Goal: Check status: Check status

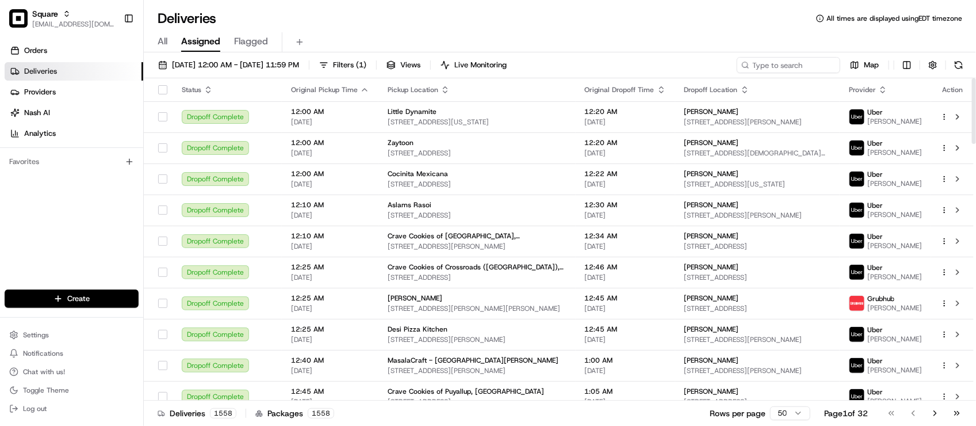
click at [105, 182] on div "Orders Deliveries Providers [PERSON_NAME] Analytics Favorites" at bounding box center [71, 167] width 143 height 260
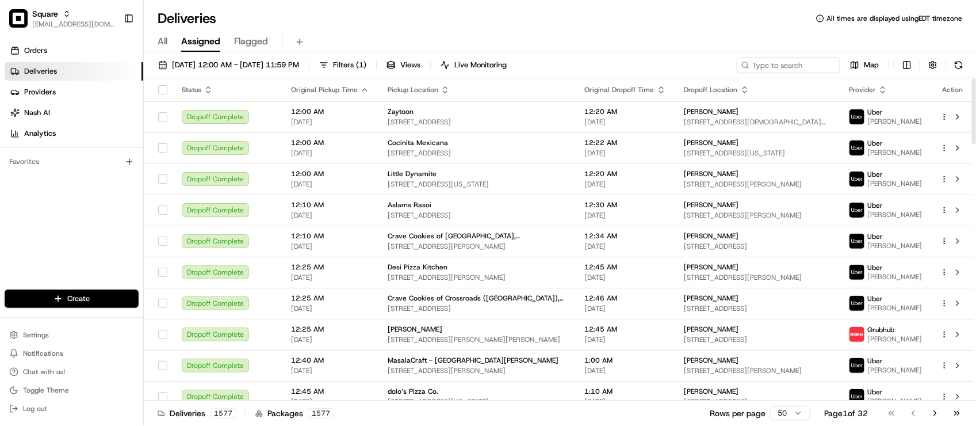
click at [116, 231] on div "Orders Deliveries Providers [PERSON_NAME] Analytics Favorites" at bounding box center [71, 167] width 143 height 260
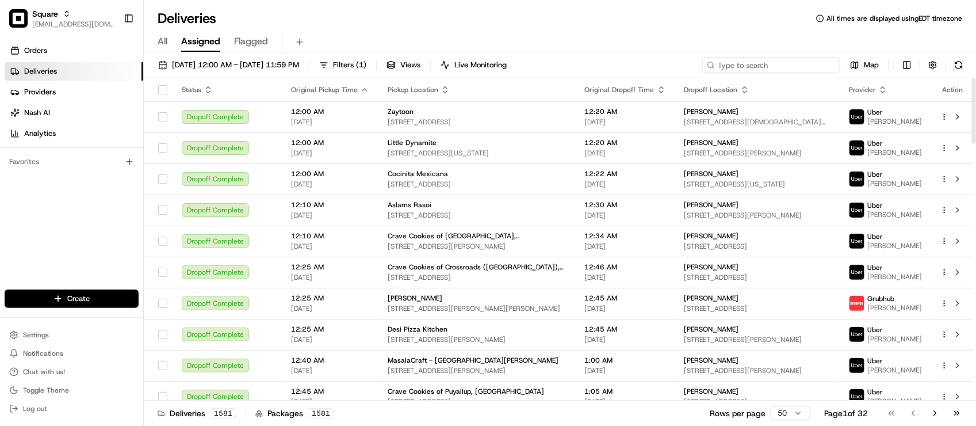
click at [769, 64] on input at bounding box center [772, 65] width 138 height 16
paste input "8250605"
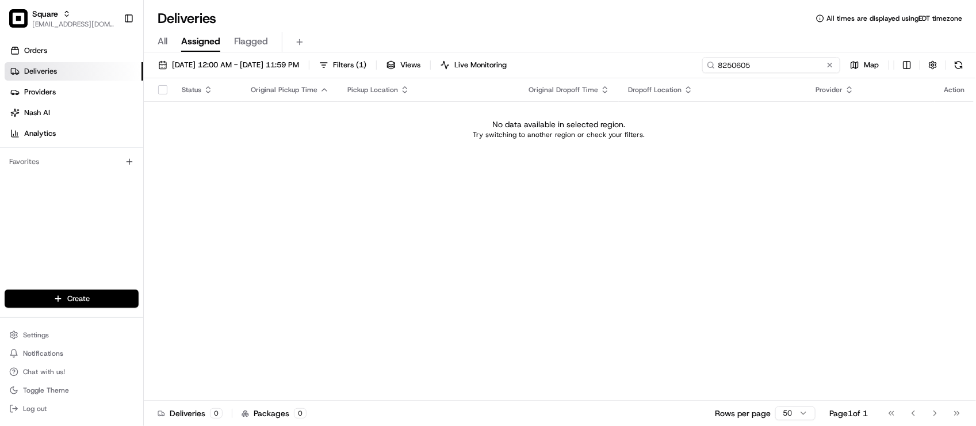
type input "8250605"
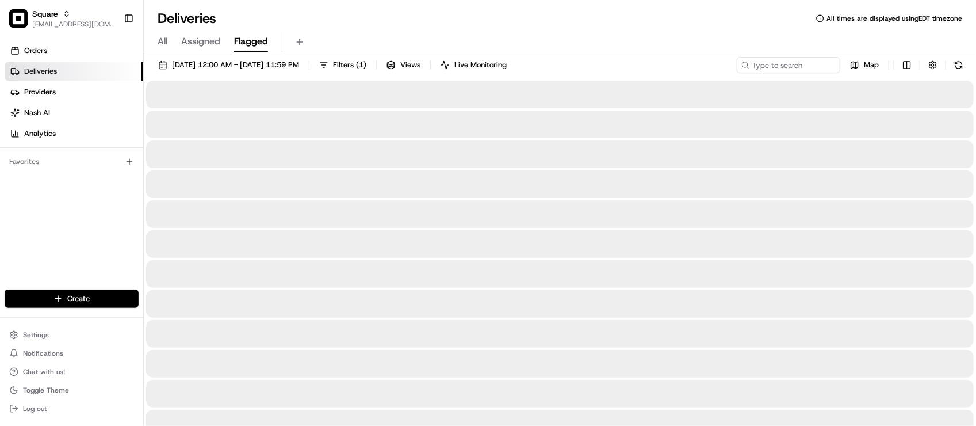
click at [234, 50] on button "Flagged" at bounding box center [251, 42] width 34 height 20
click at [201, 40] on span "Assigned" at bounding box center [200, 42] width 39 height 14
click at [216, 71] on button "08/22/2025 12:00 AM - 08/22/2025 11:59 PM" at bounding box center [228, 65] width 151 height 16
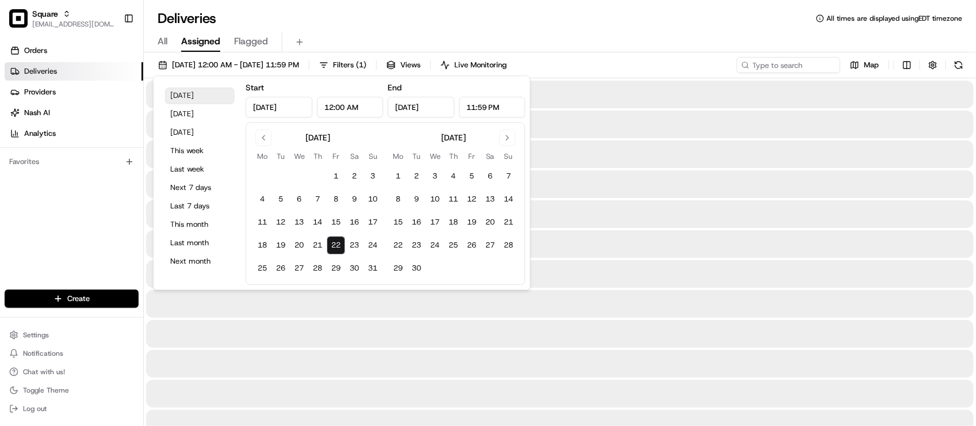
drag, startPoint x: 203, startPoint y: 97, endPoint x: 211, endPoint y: 91, distance: 9.9
click at [204, 97] on button "Today" at bounding box center [199, 95] width 69 height 16
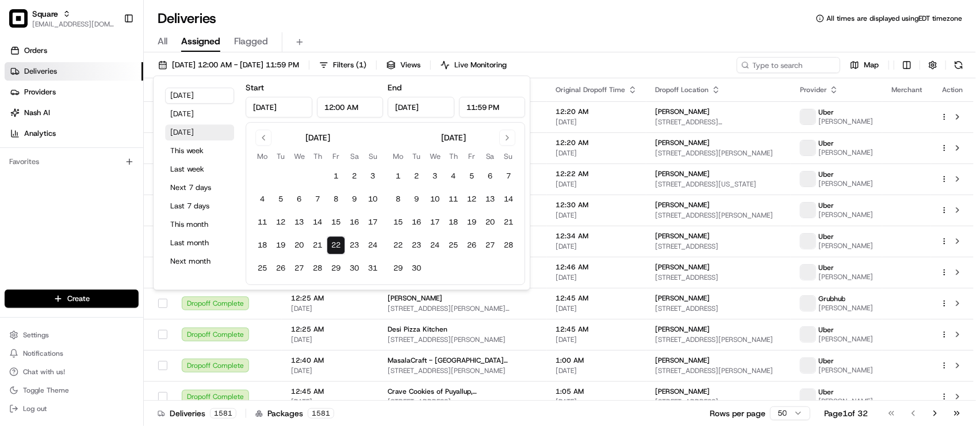
click at [200, 136] on button "Tomorrow" at bounding box center [199, 132] width 69 height 16
type input "Aug 23, 2025"
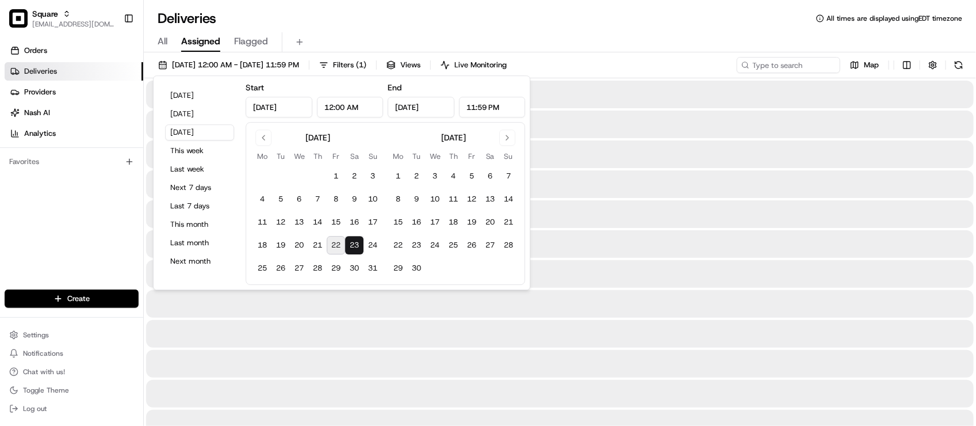
click at [476, 13] on div "Deliveries All times are displayed using EDT timezone" at bounding box center [560, 18] width 833 height 18
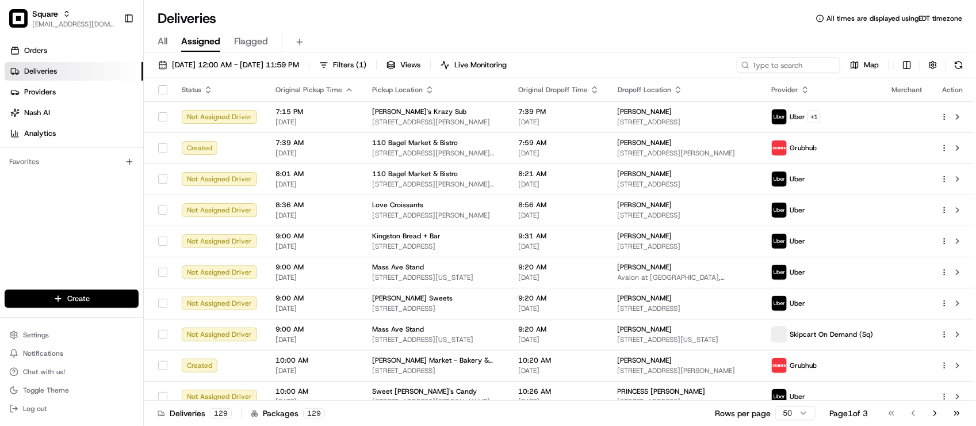
click at [476, 13] on div "Deliveries All times are displayed using EDT timezone" at bounding box center [560, 18] width 833 height 18
click at [461, 21] on div "Deliveries All times are displayed using EDT timezone" at bounding box center [560, 18] width 833 height 18
click at [758, 65] on input at bounding box center [772, 65] width 138 height 16
paste input "8250605"
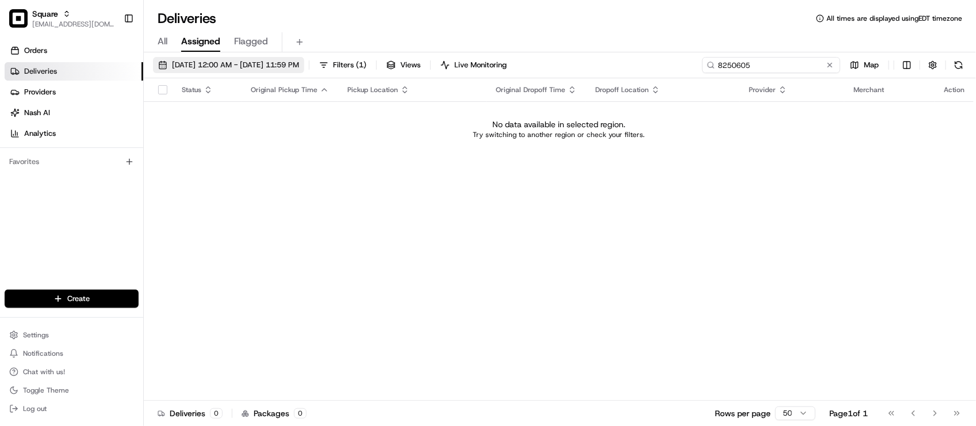
type input "8250605"
click at [299, 64] on span "08/23/2025 12:00 AM - 08/23/2025 11:59 PM" at bounding box center [235, 65] width 127 height 10
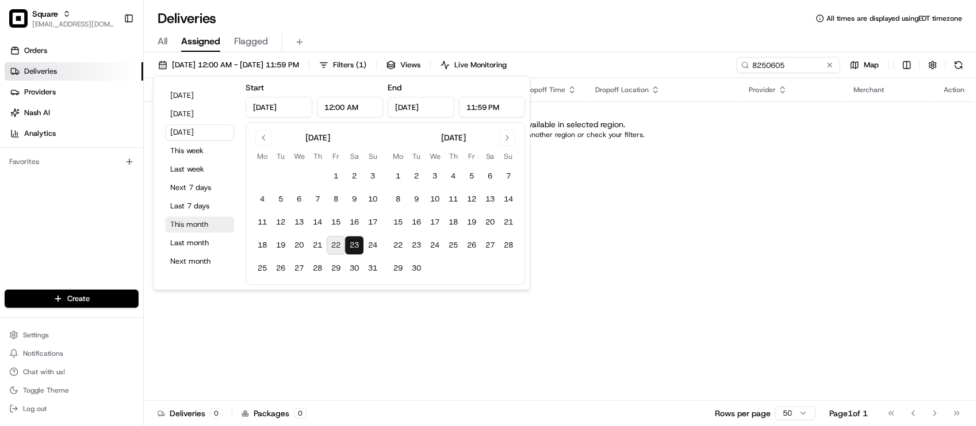
click at [204, 227] on button "This month" at bounding box center [199, 224] width 69 height 16
type input "Aug 1, 2025"
type input "Aug 31, 2025"
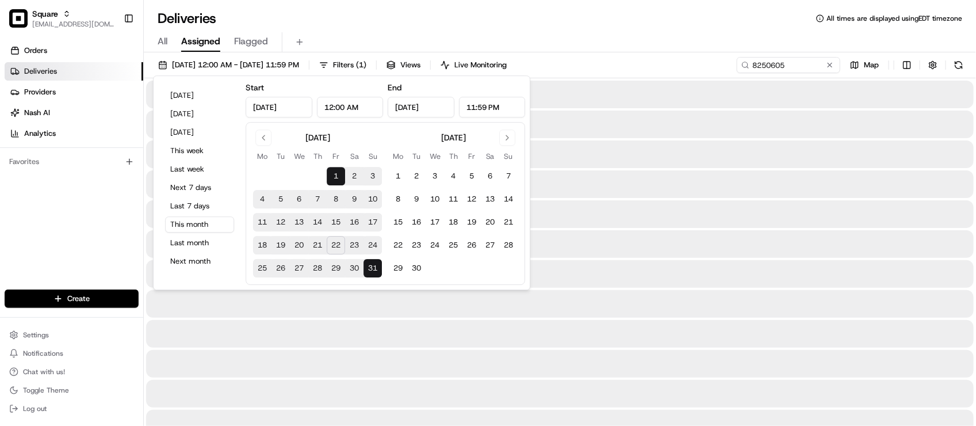
click at [634, 26] on div "Deliveries All times are displayed using EDT timezone" at bounding box center [560, 18] width 833 height 18
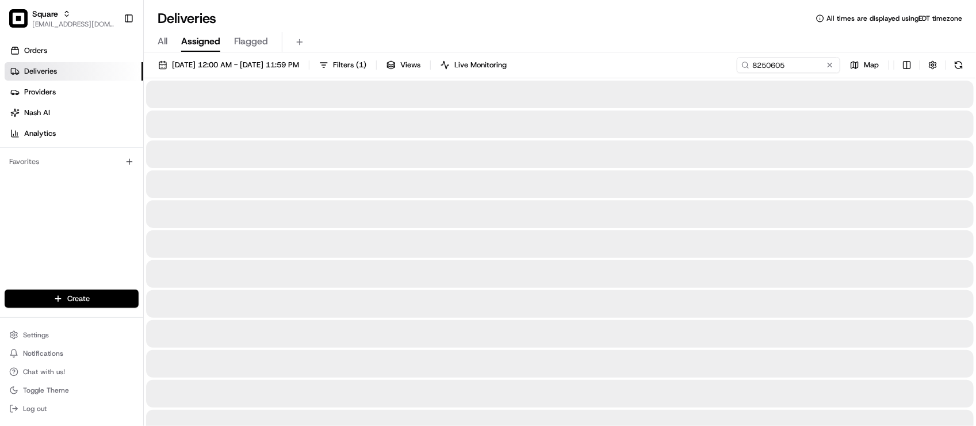
click at [629, 32] on div "All Assigned Flagged" at bounding box center [560, 42] width 833 height 20
click at [167, 43] on span "All" at bounding box center [163, 42] width 10 height 14
click at [766, 68] on input at bounding box center [772, 65] width 138 height 16
paste input "8250605"
type input "8250605"
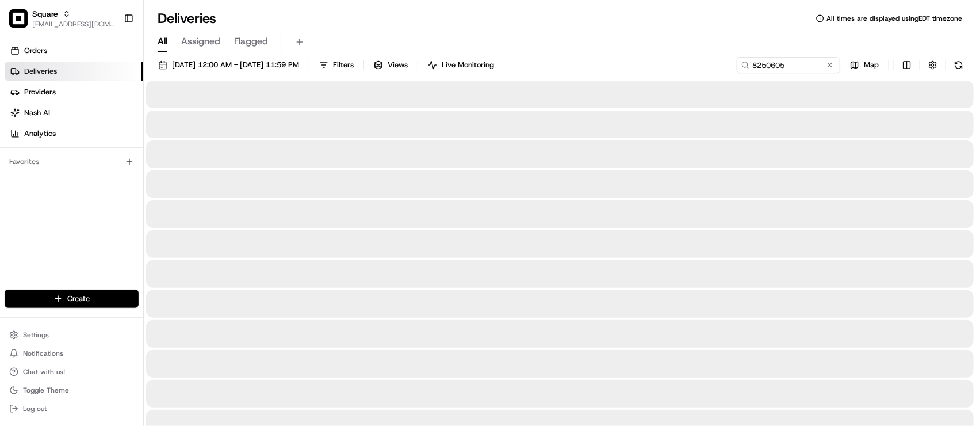
click at [594, 29] on div "All Assigned Flagged" at bounding box center [560, 40] width 833 height 25
click at [787, 70] on input "8250605" at bounding box center [772, 65] width 138 height 16
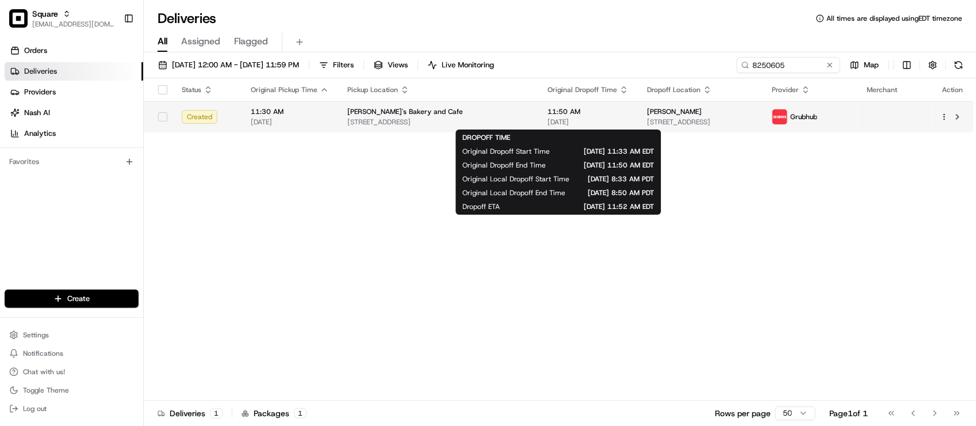
click at [548, 114] on span "11:50 AM" at bounding box center [588, 111] width 81 height 9
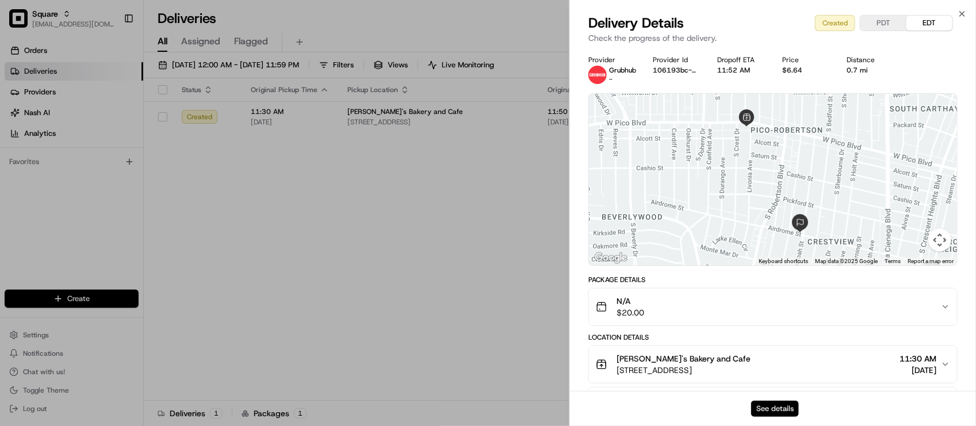
click at [777, 402] on button "See details" at bounding box center [775, 408] width 48 height 16
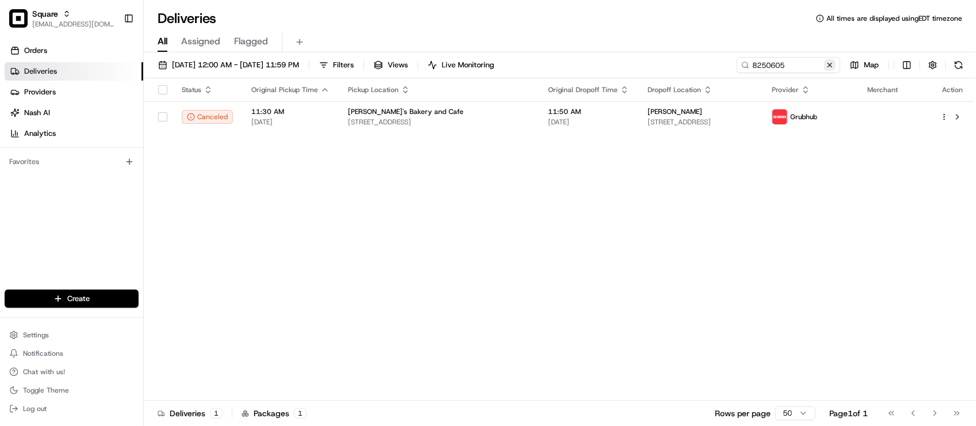
drag, startPoint x: 827, startPoint y: 64, endPoint x: 817, endPoint y: 62, distance: 10.6
click at [827, 62] on button at bounding box center [831, 65] width 12 height 12
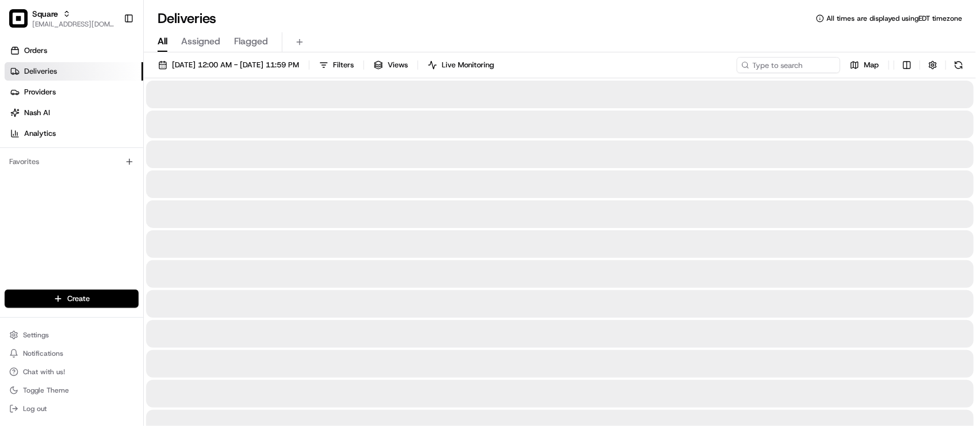
click at [585, 1] on div "Deliveries All times are displayed using EDT timezone All Assigned Flagged 08/0…" at bounding box center [560, 213] width 833 height 426
click at [211, 65] on span "08/01/2025 12:00 AM - 08/31/2025 11:59 PM" at bounding box center [235, 65] width 127 height 10
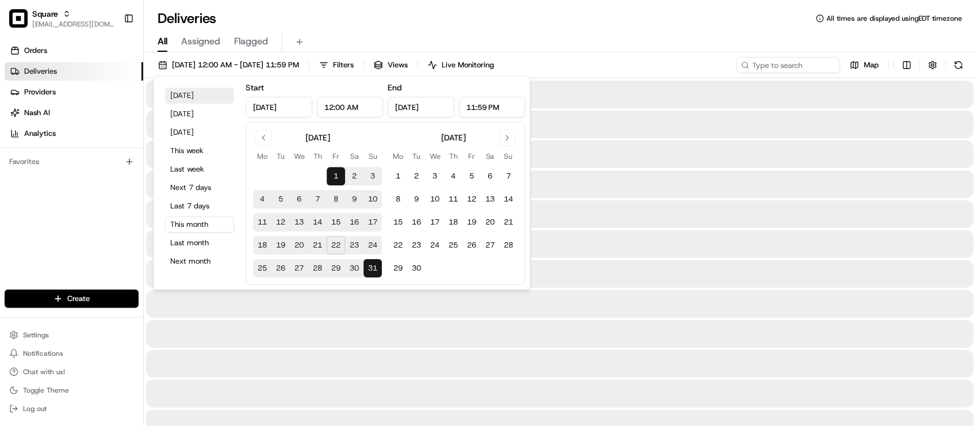
click at [189, 88] on button "Today" at bounding box center [199, 95] width 69 height 16
type input "Aug 22, 2025"
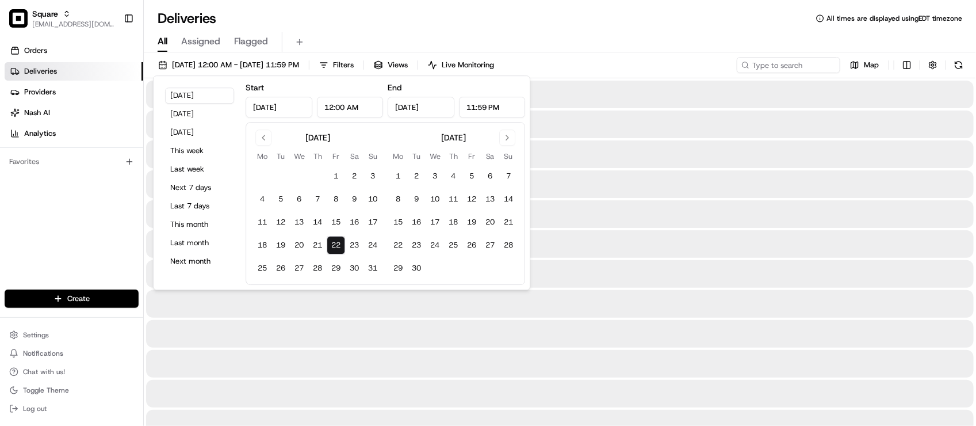
click at [471, 16] on div "Deliveries All times are displayed using EDT timezone" at bounding box center [560, 18] width 833 height 18
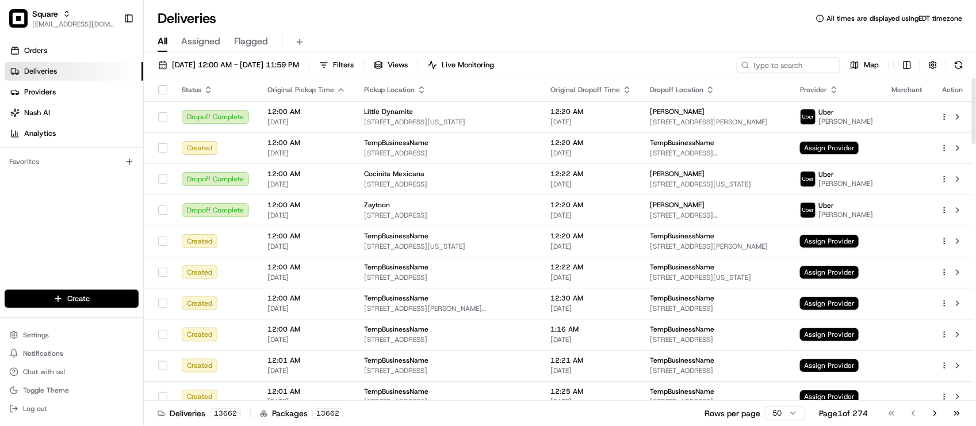
click at [81, 224] on div "Orders Deliveries Providers Nash AI Analytics Favorites" at bounding box center [71, 167] width 143 height 260
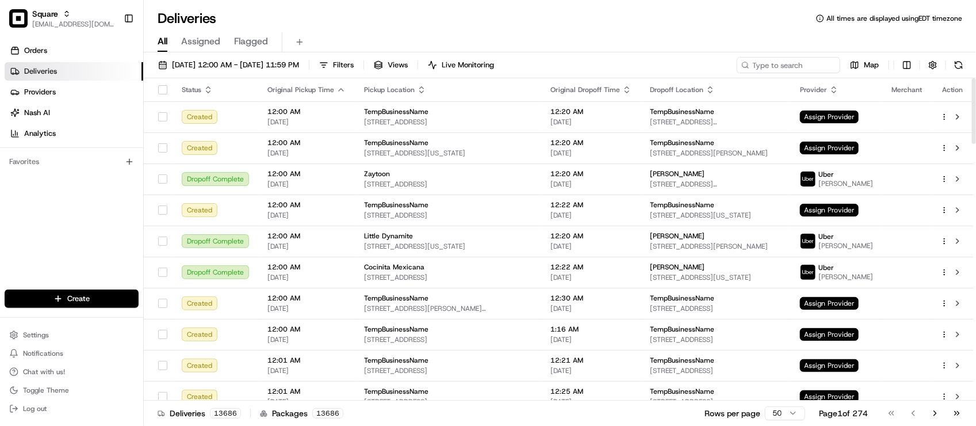
click at [354, 29] on div "All Assigned Flagged" at bounding box center [560, 40] width 833 height 25
click at [498, 29] on div "All Assigned Flagged" at bounding box center [560, 40] width 833 height 25
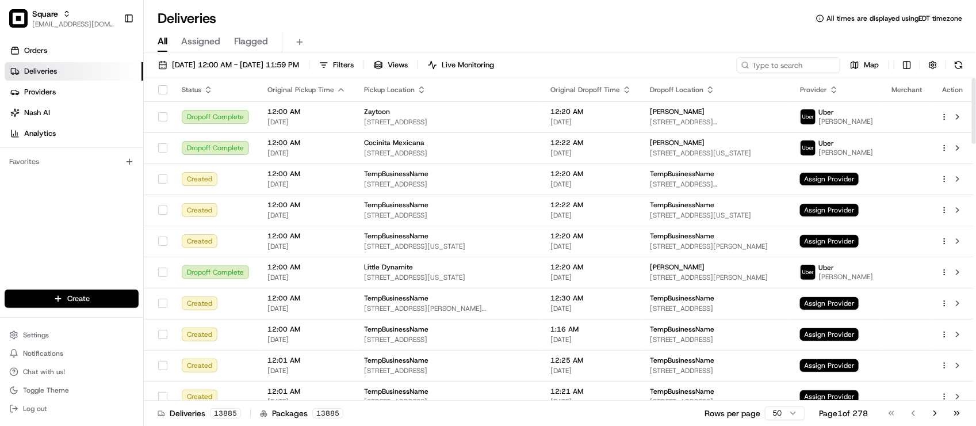
click at [54, 208] on div "Orders Deliveries Providers Nash AI Analytics Favorites" at bounding box center [71, 167] width 143 height 260
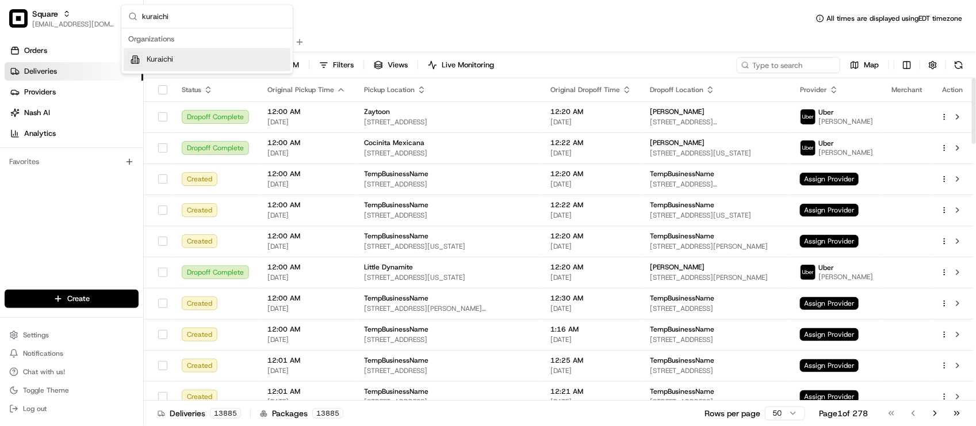
type input "kuraichi"
click at [193, 55] on div "Kuraichi" at bounding box center [207, 59] width 167 height 23
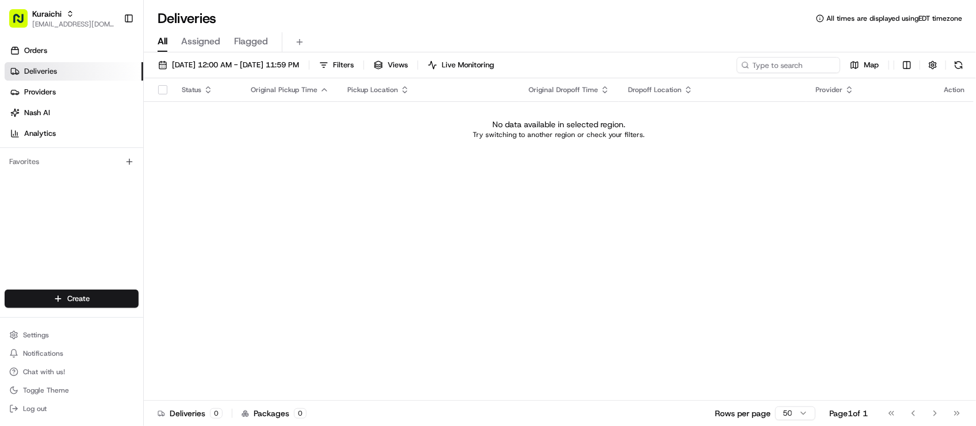
click at [521, 47] on div "All Assigned Flagged" at bounding box center [560, 42] width 833 height 20
click at [269, 57] on button "08/22/2025 12:00 AM - 08/22/2025 11:59 PM" at bounding box center [228, 65] width 151 height 16
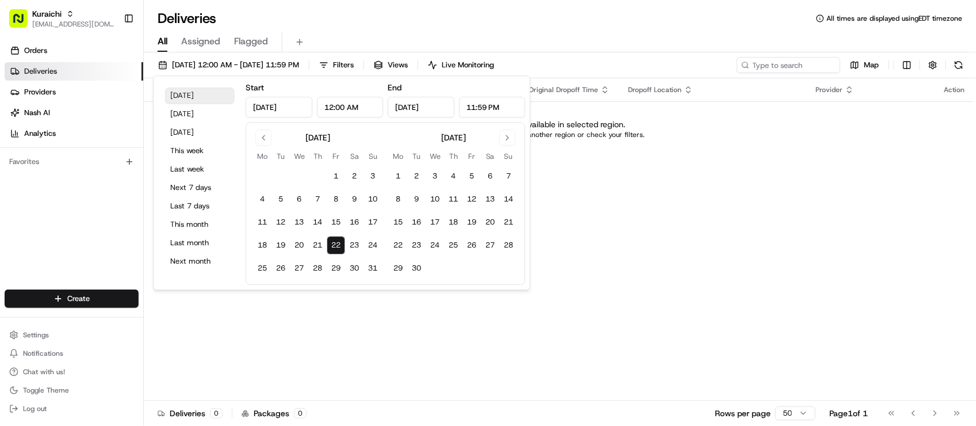
click at [216, 98] on button "Today" at bounding box center [199, 95] width 69 height 16
click at [478, 16] on div "Deliveries All times are displayed using EDT timezone" at bounding box center [560, 18] width 833 height 18
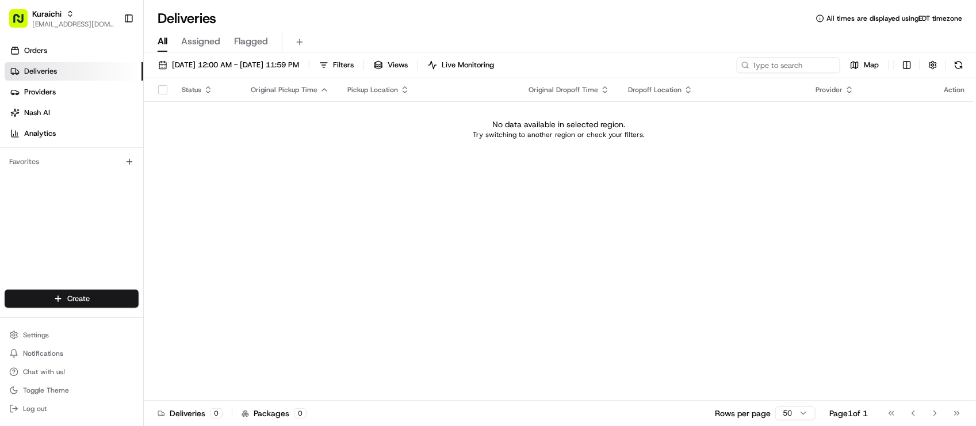
click at [409, 303] on div "Status Original Pickup Time Pickup Location Original Dropoff Time Dropoff Locat…" at bounding box center [559, 239] width 830 height 322
click at [800, 58] on input at bounding box center [772, 65] width 138 height 16
paste input "3245"
type input "3"
click at [271, 62] on span "08/22/2025 12:00 AM - 08/22/2025 11:59 PM" at bounding box center [235, 65] width 127 height 10
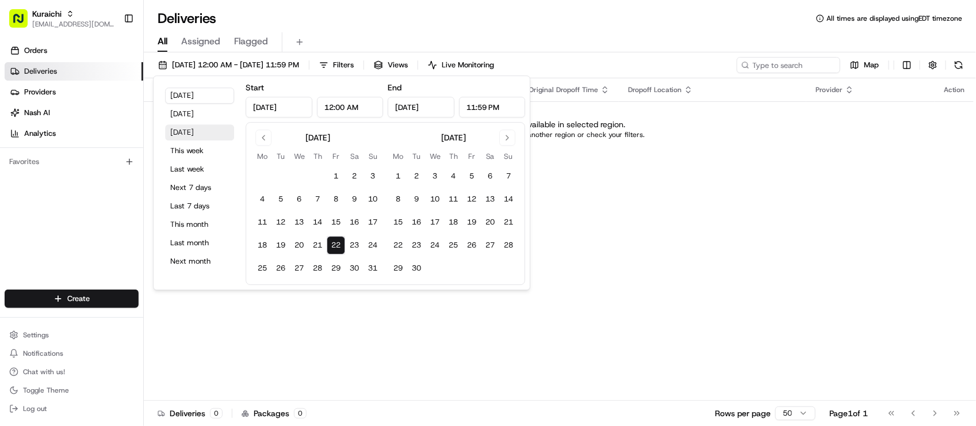
click at [193, 133] on button "Tomorrow" at bounding box center [199, 132] width 69 height 16
type input "Aug 23, 2025"
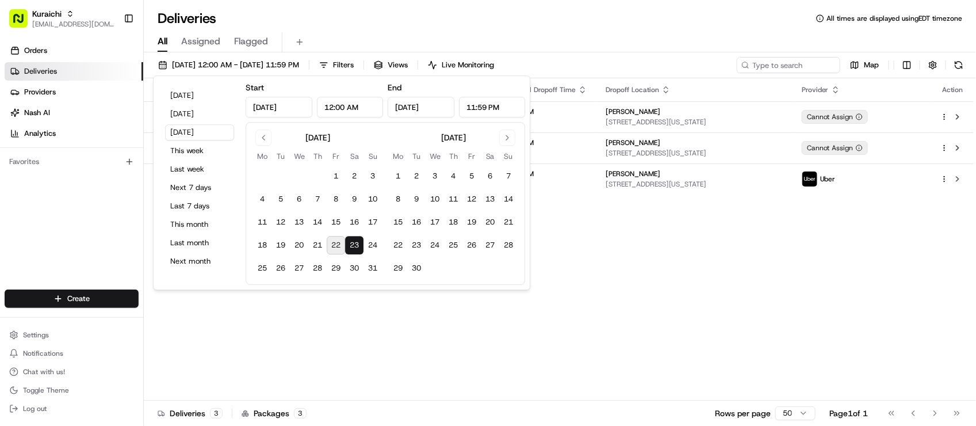
drag, startPoint x: 677, startPoint y: 27, endPoint x: 650, endPoint y: 10, distance: 31.6
click at [677, 28] on div "All Assigned Flagged" at bounding box center [560, 40] width 833 height 25
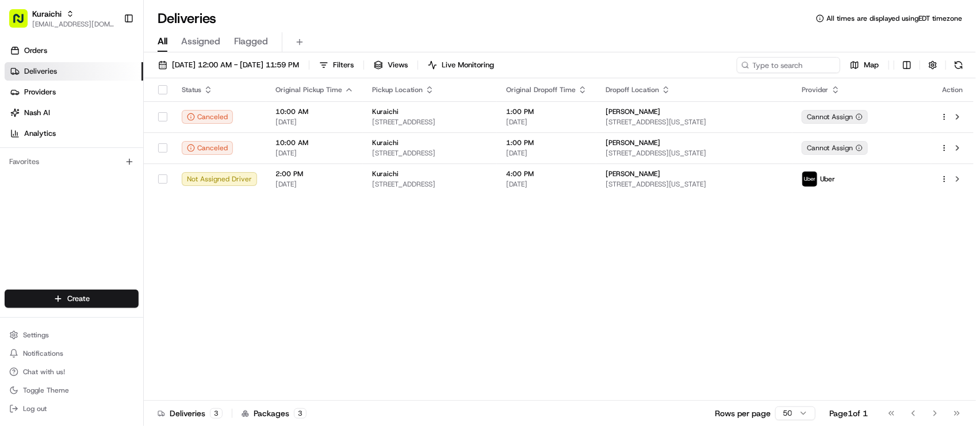
click at [604, 297] on div "Status Original Pickup Time Pickup Location Original Dropoff Time Dropoff Locat…" at bounding box center [559, 239] width 830 height 322
click at [776, 55] on div "08/23/2025 12:00 AM - 08/23/2025 11:59 PM Filters Views Live Monitoring Map Sta…" at bounding box center [560, 240] width 833 height 376
click at [776, 62] on input at bounding box center [772, 65] width 138 height 16
paste input "3245"
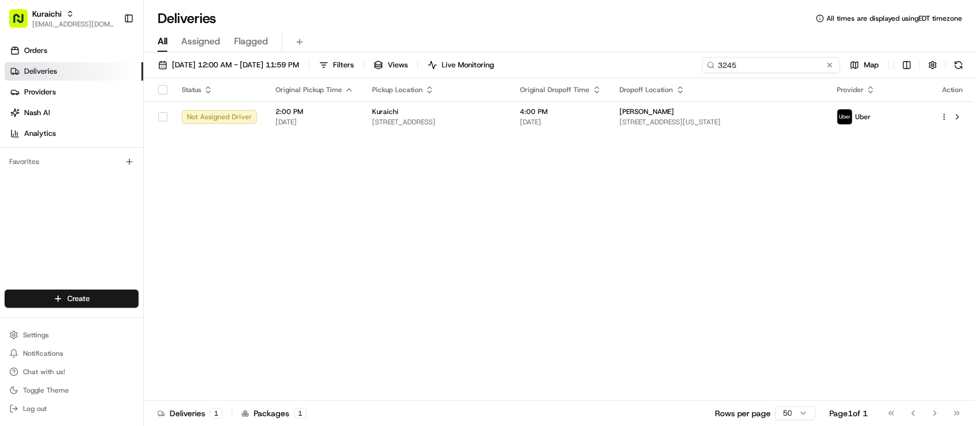
type input "3245"
click at [426, 363] on div "Status Original Pickup Time Pickup Location Original Dropoff Time Dropoff Locat…" at bounding box center [559, 239] width 830 height 322
click at [846, 227] on div "Status Original Pickup Time Pickup Location Original Dropoff Time Dropoff Locat…" at bounding box center [559, 239] width 830 height 322
click at [562, 316] on div "Status Original Pickup Time Pickup Location Original Dropoff Time Dropoff Locat…" at bounding box center [559, 239] width 830 height 322
click at [574, 294] on div "Status Original Pickup Time Pickup Location Original Dropoff Time Dropoff Locat…" at bounding box center [559, 239] width 830 height 322
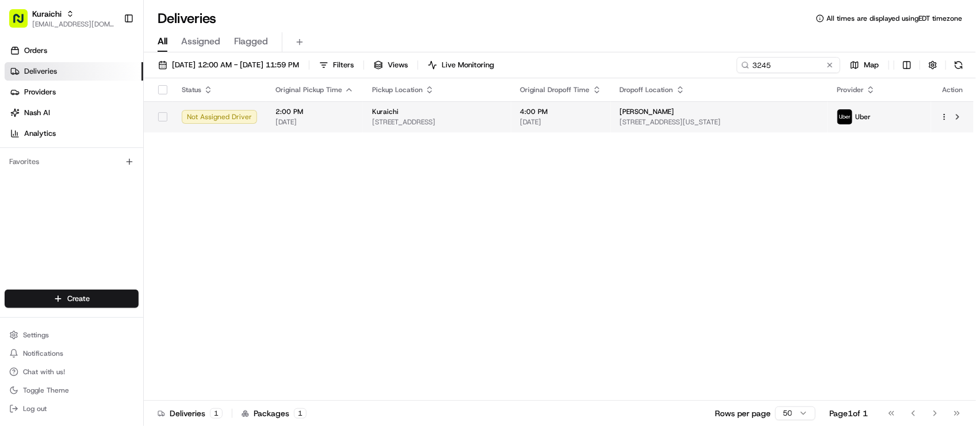
click at [591, 113] on span "4:00 PM" at bounding box center [561, 111] width 81 height 9
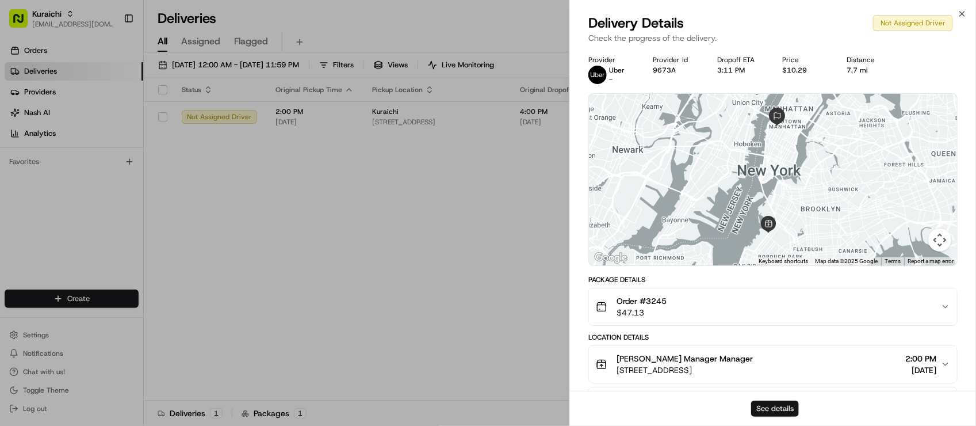
click at [757, 409] on button "See details" at bounding box center [775, 408] width 48 height 16
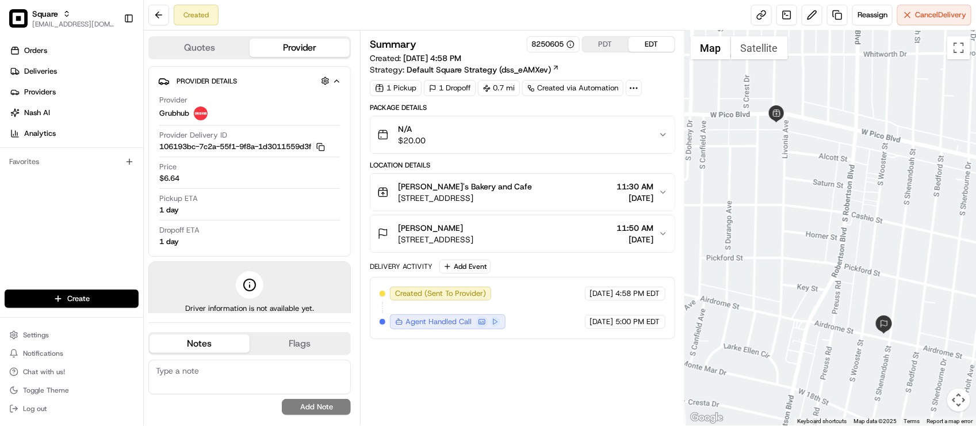
click at [467, 39] on div "Summary 8250605 PDT EDT" at bounding box center [522, 44] width 305 height 16
click at [498, 41] on div "Summary 8250605 PDT EDT" at bounding box center [522, 44] width 305 height 16
click at [940, 24] on button "Cancel Delivery" at bounding box center [935, 15] width 74 height 21
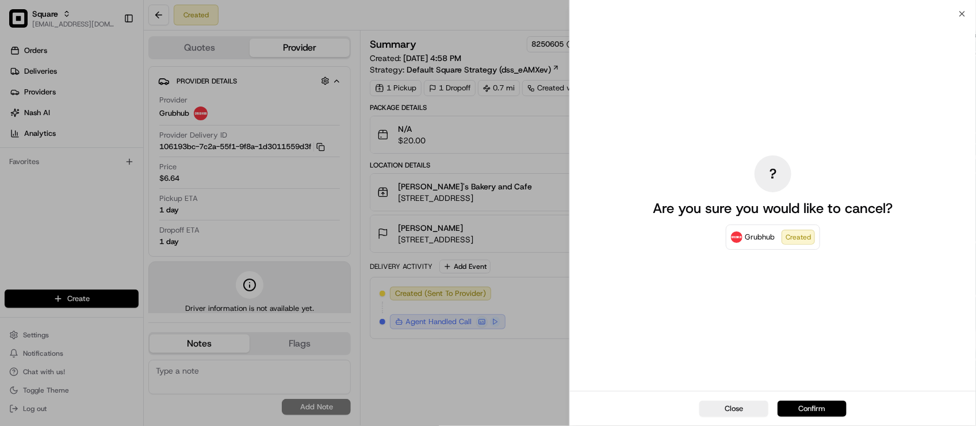
click at [826, 400] on button "Confirm" at bounding box center [812, 408] width 69 height 16
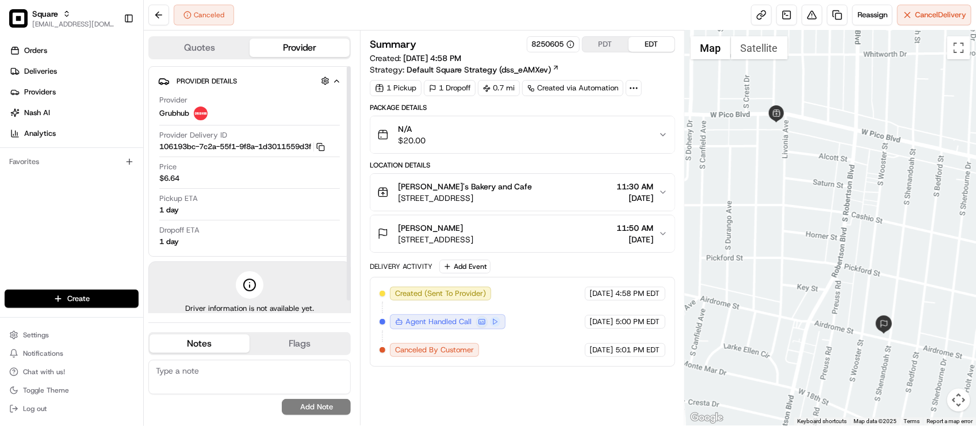
click at [216, 379] on textarea at bounding box center [249, 377] width 203 height 35
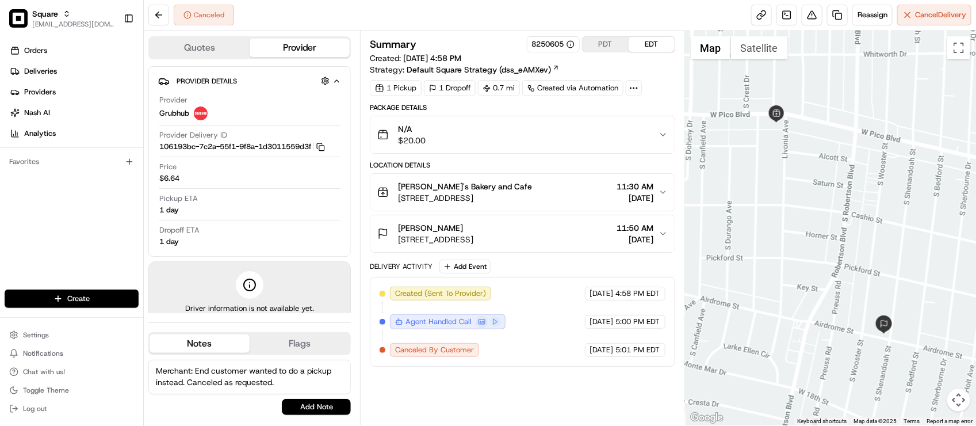
type textarea "Merchant: End customer wanted to do a pickup instead. Canceled as requested."
click at [326, 423] on div "Quotes Provider Provider Details Hidden ( 2 ) Provider Grubhub Provider Deliver…" at bounding box center [252, 227] width 216 height 395
click at [333, 415] on div "Merchant: End customer wanted to do a pickup instead. Canceled as requested. No…" at bounding box center [249, 387] width 203 height 64
click at [337, 410] on button "Add Note" at bounding box center [316, 407] width 69 height 16
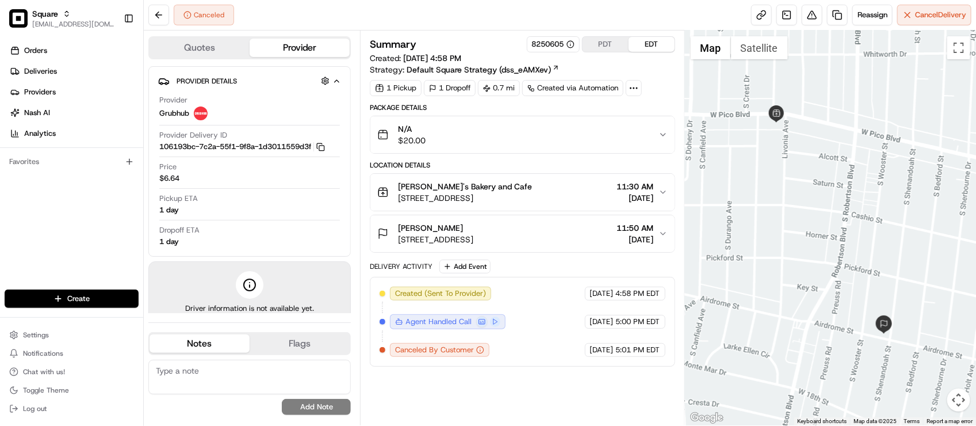
click at [599, 364] on div "Created (Sent To Provider) Grubhub [DATE] 4:58 PM EDT Agent Handled Call Grubhu…" at bounding box center [522, 322] width 305 height 90
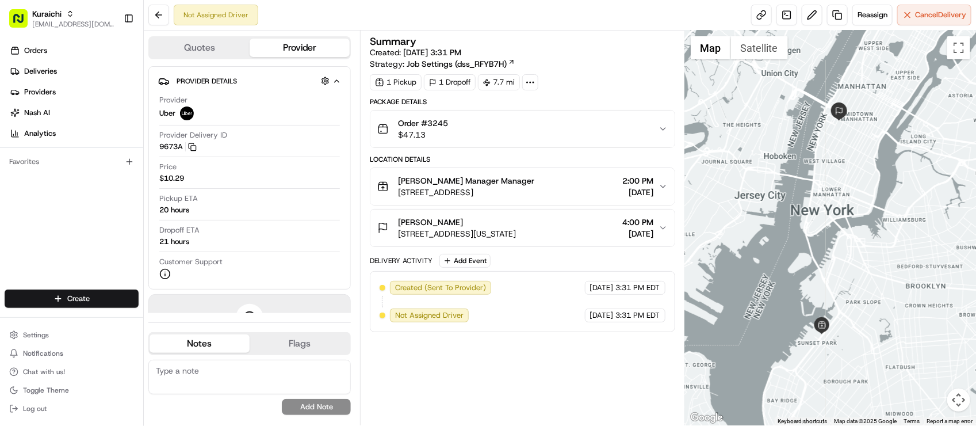
click at [516, 386] on div "Summary Created: 08/22/2025 3:31 PM Strategy: Job Settings (dss_RFYB7H) 1 Picku…" at bounding box center [522, 227] width 305 height 383
click at [590, 360] on div "Summary Created: 08/22/2025 3:31 PM Strategy: Job Settings (dss_RFYB7H) 1 Picku…" at bounding box center [522, 227] width 305 height 383
click at [513, 35] on div "Summary Created: 08/22/2025 3:31 PM Strategy: Job Settings (dss_RFYB7H) 1 Picku…" at bounding box center [522, 227] width 325 height 395
click at [574, 357] on div "Summary Created: 08/22/2025 3:31 PM Strategy: Job Settings (dss_RFYB7H) 1 Picku…" at bounding box center [522, 227] width 305 height 383
click at [330, 199] on div "Pickup ETA 20 hours" at bounding box center [249, 204] width 181 height 22
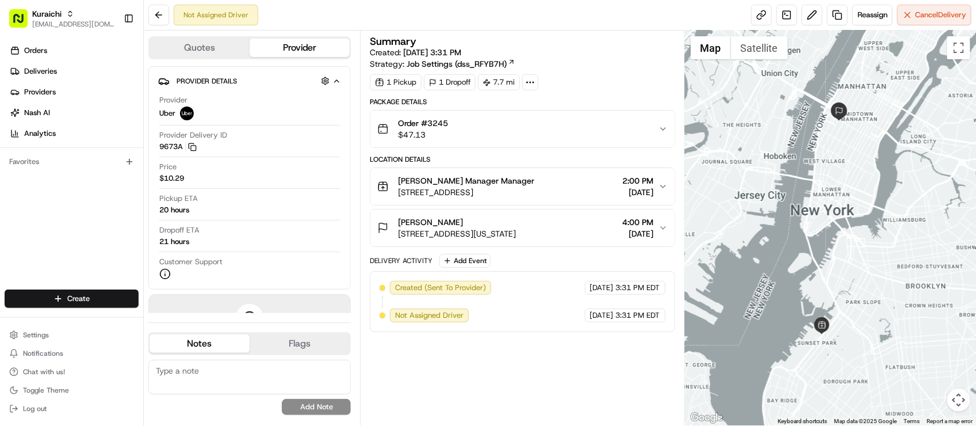
click at [496, 341] on div "Summary Created: 08/22/2025 3:31 PM Strategy: Job Settings (dss_RFYB7H) 1 Picku…" at bounding box center [522, 227] width 305 height 383
click at [319, 208] on div "Pickup ETA 20 hours" at bounding box center [249, 204] width 181 height 22
drag, startPoint x: 529, startPoint y: 329, endPoint x: 524, endPoint y: 302, distance: 27.0
click at [531, 329] on div "Created (Sent To Provider) Uber 08/22/2025 3:31 PM EDT Not Assigned Driver Uber…" at bounding box center [522, 301] width 305 height 61
click at [536, 354] on div "Summary Created: 08/22/2025 3:31 PM Strategy: Job Settings (dss_RFYB7H) 1 Picku…" at bounding box center [522, 227] width 305 height 383
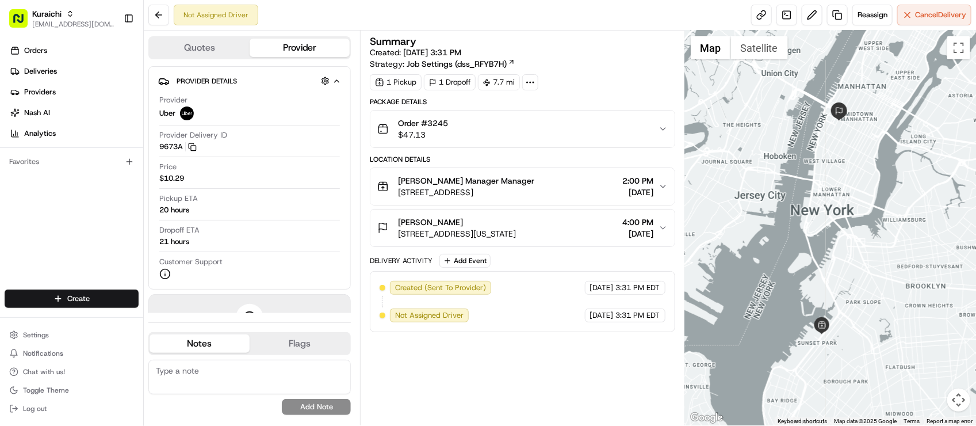
click at [559, 375] on div "Summary Created: 08/22/2025 3:31 PM Strategy: Job Settings (dss_RFYB7H) 1 Picku…" at bounding box center [522, 227] width 305 height 383
click at [614, 36] on div "Summary" at bounding box center [522, 41] width 305 height 10
click at [561, 364] on div "Summary Created: 08/22/2025 3:31 PM Strategy: Job Settings (dss_RFYB7H) 1 Picku…" at bounding box center [522, 227] width 305 height 383
click at [576, 390] on div "Summary Created: 08/22/2025 3:31 PM Strategy: Job Settings (dss_RFYB7H) 1 Picku…" at bounding box center [522, 227] width 305 height 383
click at [521, 340] on div "Summary Created: 08/22/2025 3:31 PM Strategy: Job Settings (dss_RFYB7H) 1 Picku…" at bounding box center [522, 227] width 305 height 383
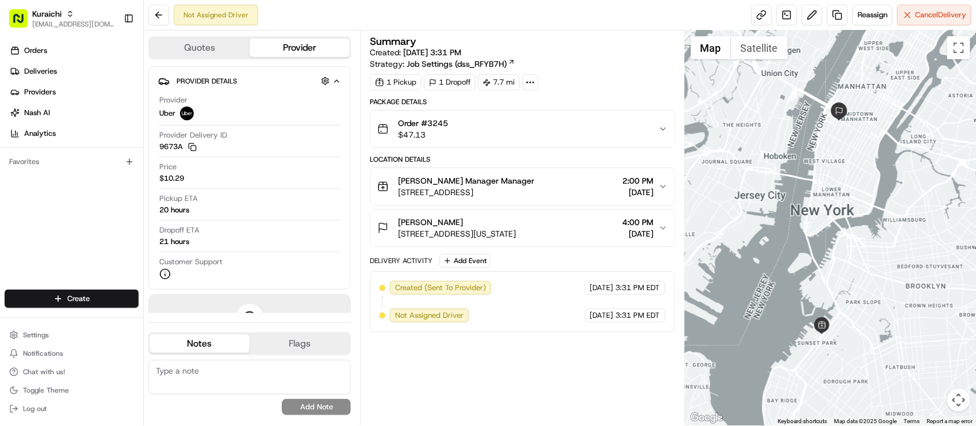
drag, startPoint x: 620, startPoint y: 400, endPoint x: 642, endPoint y: 371, distance: 36.5
click at [620, 400] on div "Summary Created: 08/22/2025 3:31 PM Strategy: Job Settings (dss_RFYB7H) 1 Picku…" at bounding box center [522, 227] width 305 height 383
click at [872, 17] on span "Reassign" at bounding box center [873, 15] width 30 height 10
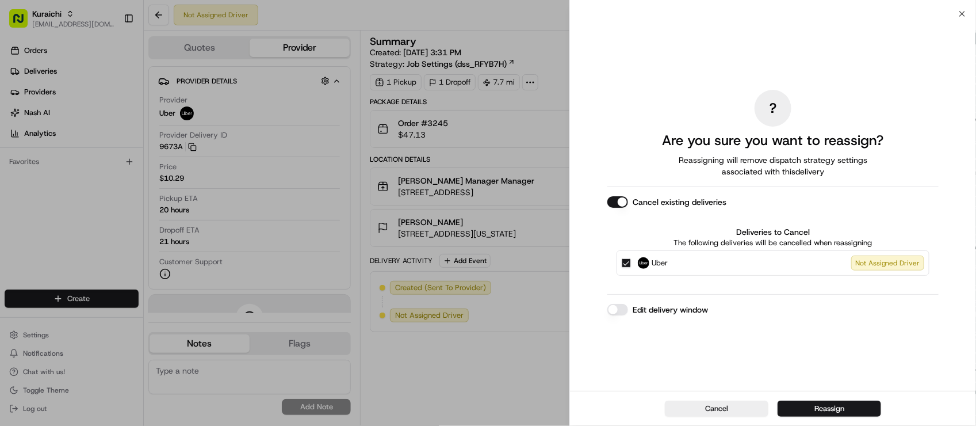
click at [623, 304] on button "Edit delivery window" at bounding box center [618, 310] width 21 height 12
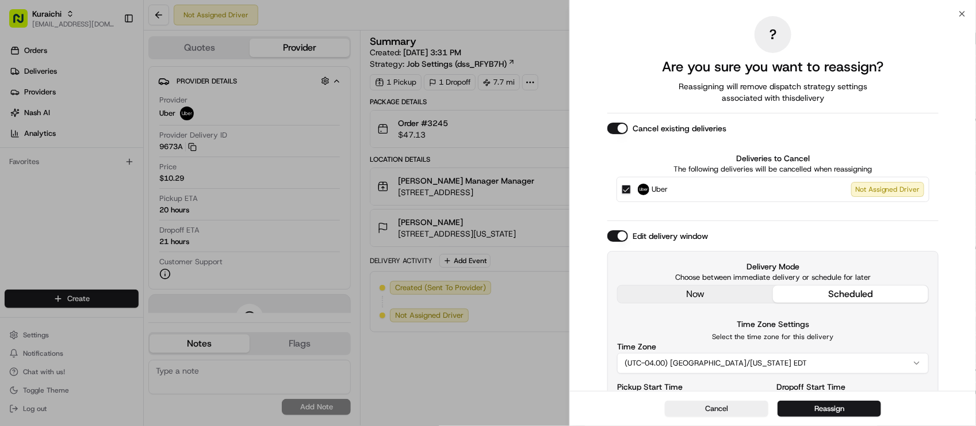
click at [663, 288] on div "Delivery Mode Choose between immediate delivery or schedule for later now sched…" at bounding box center [773, 355] width 331 height 208
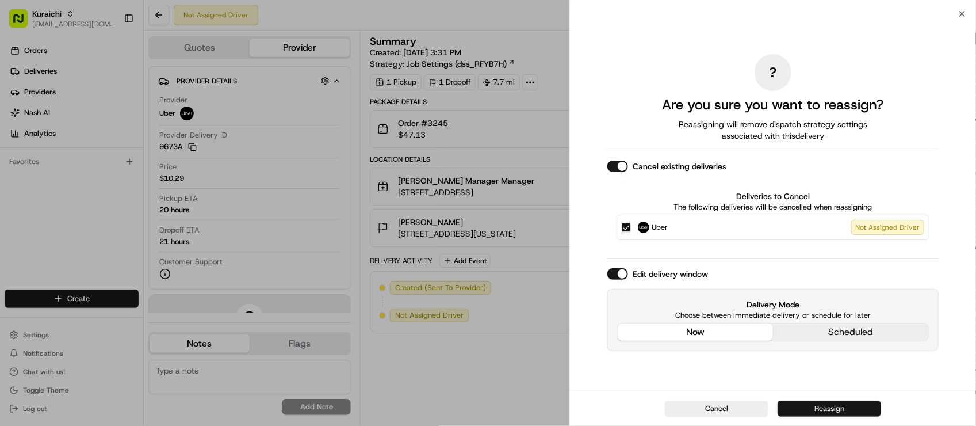
click at [843, 412] on button "Reassign" at bounding box center [830, 408] width 104 height 16
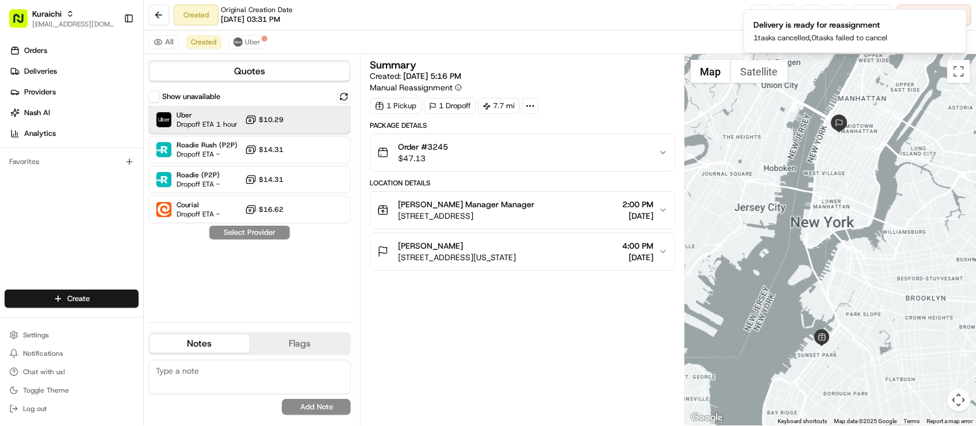
click at [216, 121] on span "Dropoff ETA 1 hour" at bounding box center [207, 124] width 61 height 9
click at [245, 236] on button "Assign Provider" at bounding box center [250, 233] width 82 height 14
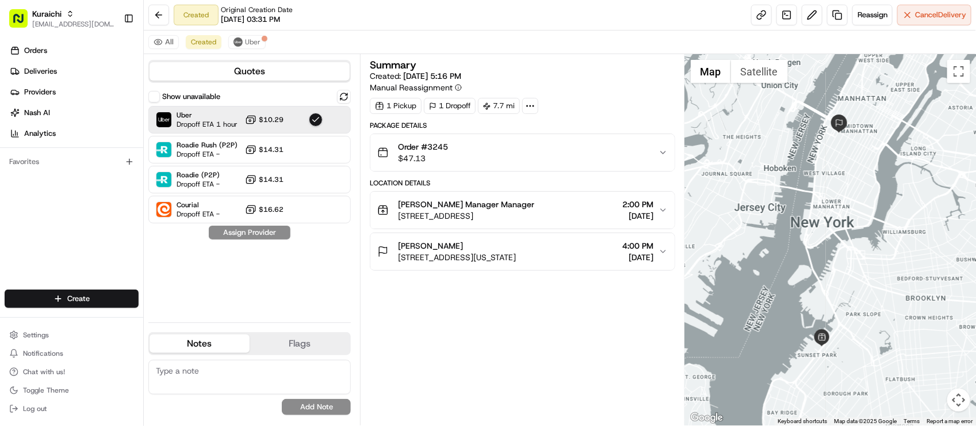
click at [590, 30] on div "All Created Uber" at bounding box center [560, 42] width 833 height 24
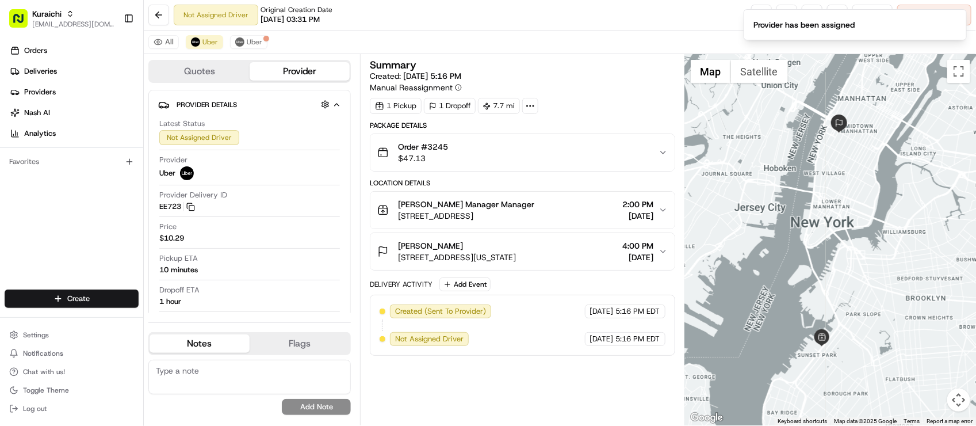
click at [590, 30] on div "All Uber Uber" at bounding box center [560, 42] width 833 height 24
drag, startPoint x: 521, startPoint y: 349, endPoint x: 543, endPoint y: 312, distance: 43.3
click at [522, 350] on div "Created (Sent To Provider) Uber 08/22/2025 5:16 PM EDT Not Assigned Driver Uber…" at bounding box center [522, 325] width 305 height 61
click at [526, 366] on div "Summary Created: 08/22/2025 5:16 PM Manual Reassignment 1 Pickup 1 Dropoff 7.7 …" at bounding box center [522, 240] width 305 height 360
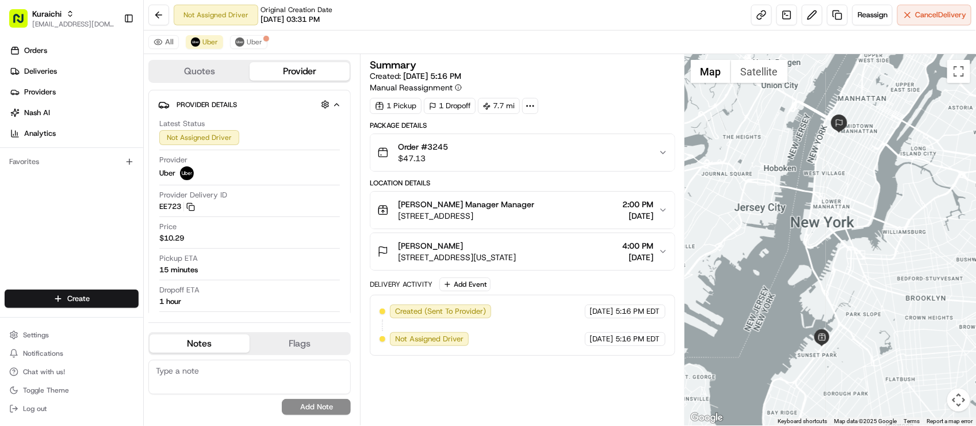
click at [563, 35] on div "All Uber Uber" at bounding box center [560, 42] width 833 height 24
click at [314, 191] on div "Provider Delivery ID EE723 Copy del_QkpoyvJ0TsyEo3gJGy7nIw EE723" at bounding box center [249, 201] width 181 height 22
click at [639, 77] on div "Summary Created: 08/22/2025 5:16 PM Manual Reassignment" at bounding box center [522, 76] width 305 height 33
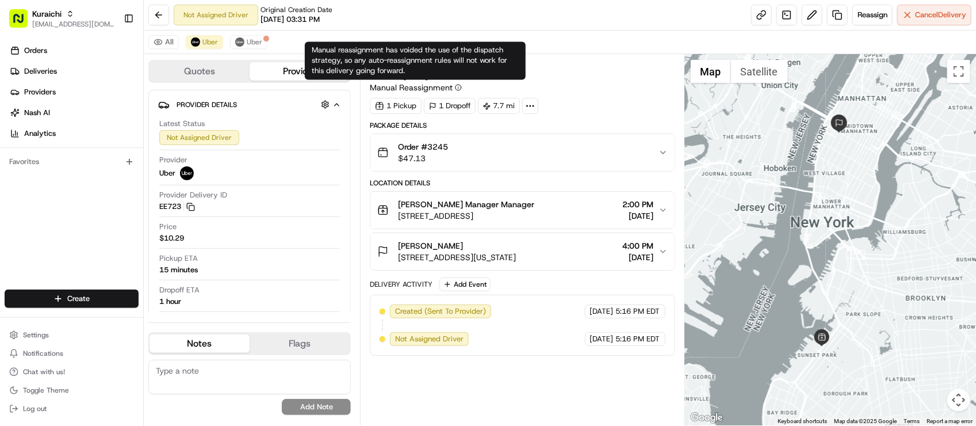
click at [370, 47] on div "Manual reassignment has voided the use of the dispatch strategy, so any auto-re…" at bounding box center [415, 61] width 221 height 38
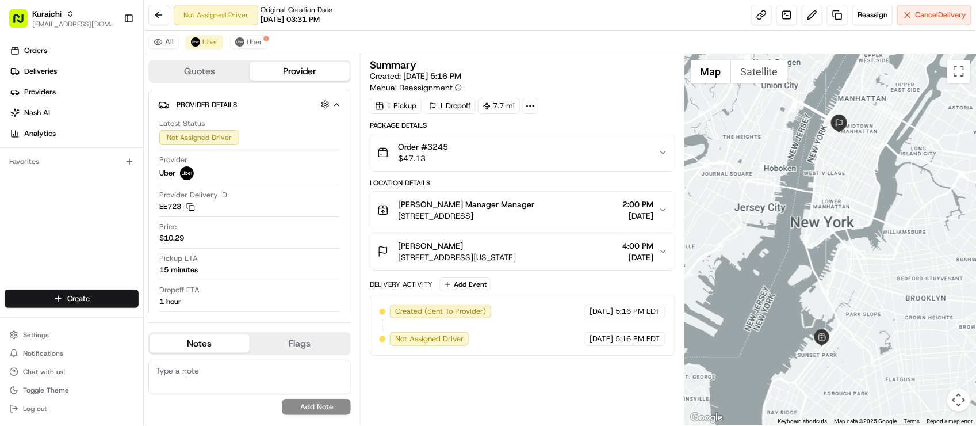
click at [594, 36] on div "All Uber Uber" at bounding box center [560, 42] width 833 height 24
drag, startPoint x: 588, startPoint y: 383, endPoint x: 616, endPoint y: 383, distance: 28.2
click at [588, 383] on div "Summary Created: 08/22/2025 5:16 PM Manual Reassignment 1 Pickup 1 Dropoff 7.7 …" at bounding box center [522, 240] width 305 height 360
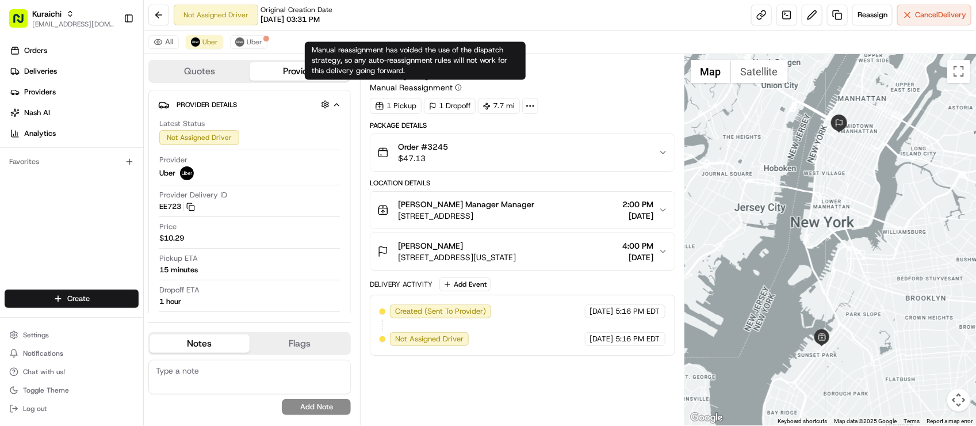
click at [333, 12] on div "Original Creation Date 08/22/2025 03:31 PM" at bounding box center [297, 15] width 72 height 20
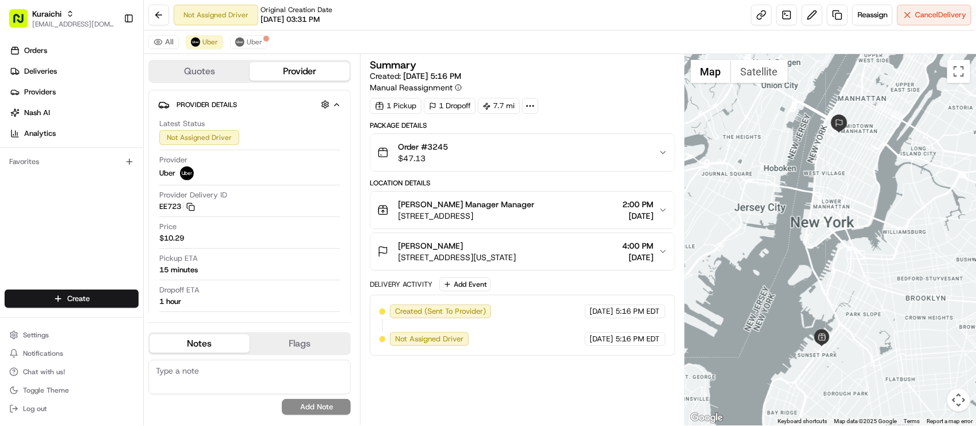
click at [355, 22] on div "Not Assigned Driver Original Creation Date 08/22/2025 03:31 PM Reassign Cancel …" at bounding box center [560, 15] width 833 height 30
click at [565, 360] on div "Summary Created: 08/22/2025 5:16 PM Manual Reassignment 1 Pickup 1 Dropoff 7.7 …" at bounding box center [522, 240] width 305 height 360
click at [587, 52] on div "All Uber Uber" at bounding box center [560, 42] width 833 height 24
click at [472, 348] on div "Created (Sent To Provider) Uber 08/22/2025 5:16 PM EDT Not Assigned Driver Uber…" at bounding box center [522, 325] width 305 height 61
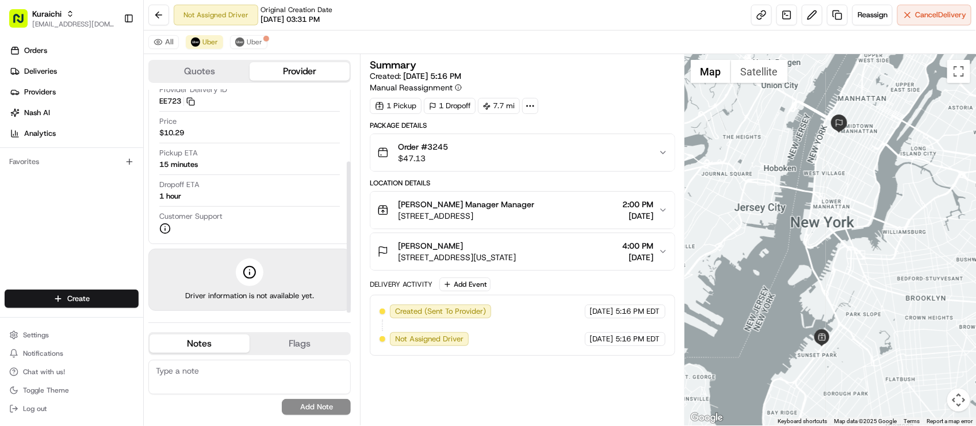
click at [560, 35] on div "All Uber Uber" at bounding box center [560, 42] width 833 height 24
click at [585, 335] on div "08/22/2025 5:16 PM EDT" at bounding box center [625, 339] width 81 height 14
click at [508, 421] on div "Summary Created: 08/22/2025 5:16 PM Manual Reassignment 1 Pickup 1 Dropoff 7.7 …" at bounding box center [522, 239] width 325 height 371
click at [533, 63] on div "Summary" at bounding box center [522, 65] width 305 height 10
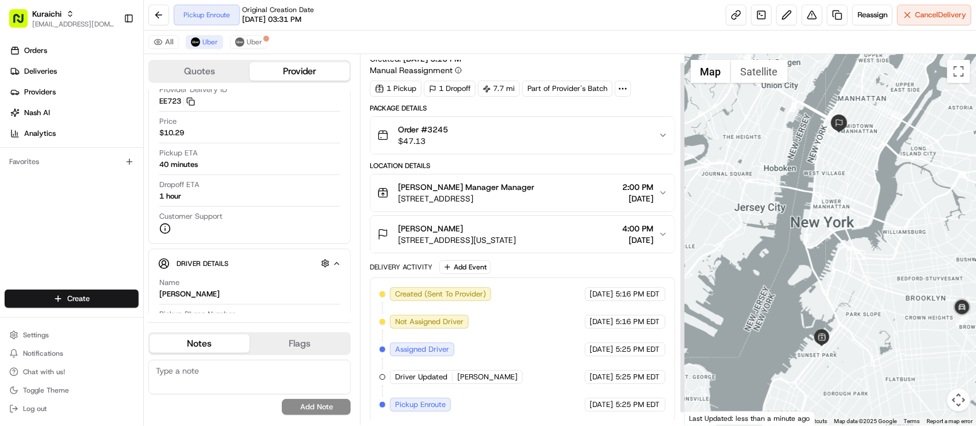
scroll to position [21, 0]
click at [557, 364] on div "Created (Sent To Provider) Uber 08/22/2025 5:16 PM EDT Not Assigned Driver Uber…" at bounding box center [522, 347] width 285 height 124
